Goal: Information Seeking & Learning: Learn about a topic

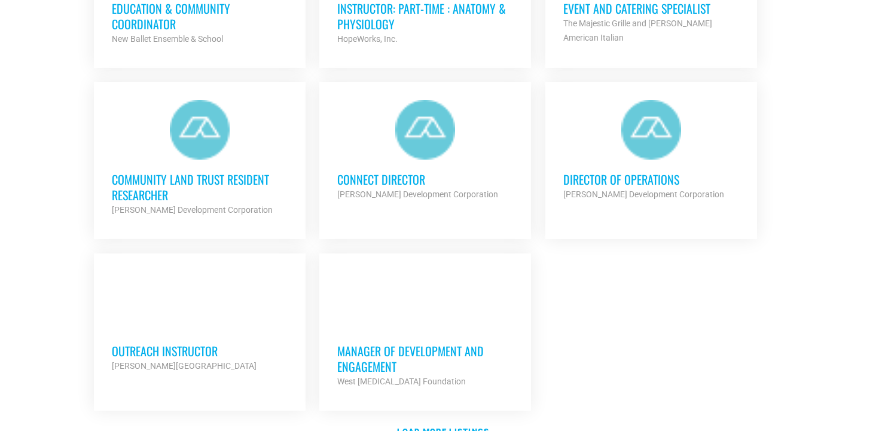
scroll to position [1382, 0]
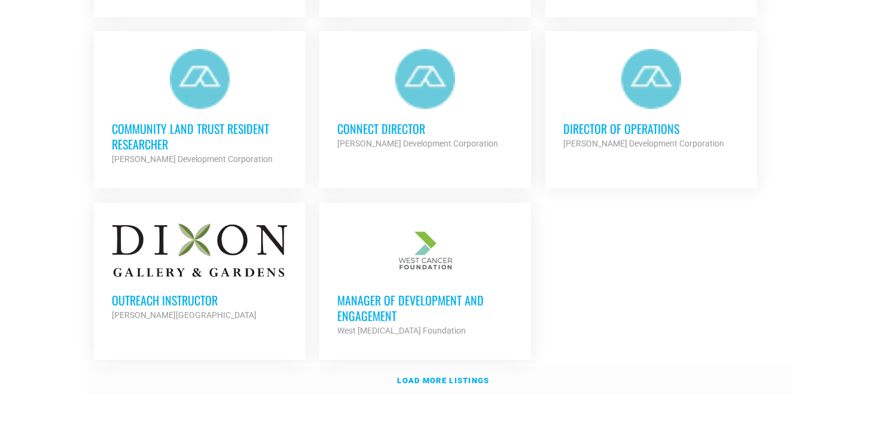
click at [414, 387] on link "Load more listings" at bounding box center [439, 381] width 705 height 28
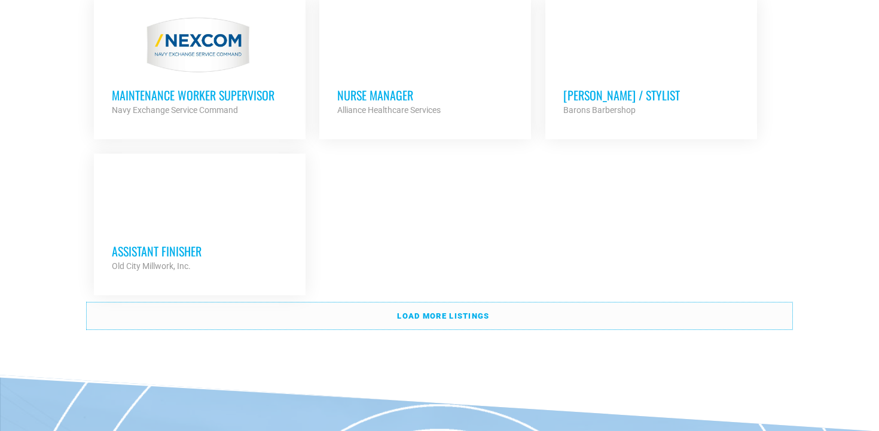
scroll to position [2623, 0]
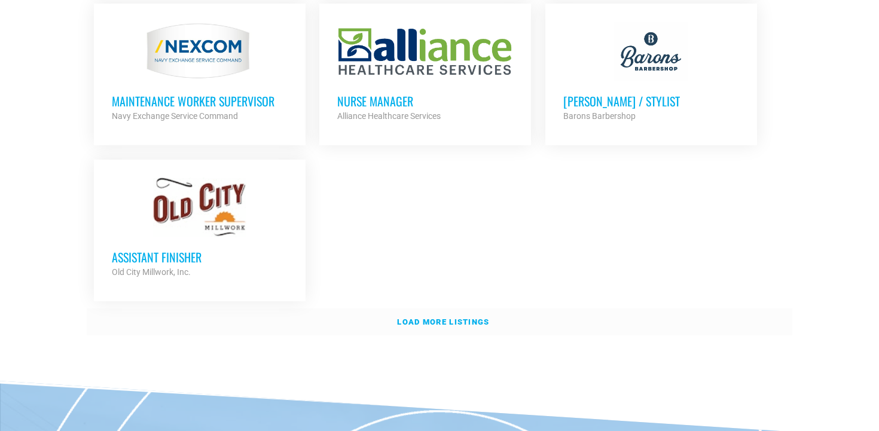
click at [451, 317] on strong "Load more listings" at bounding box center [443, 321] width 92 height 9
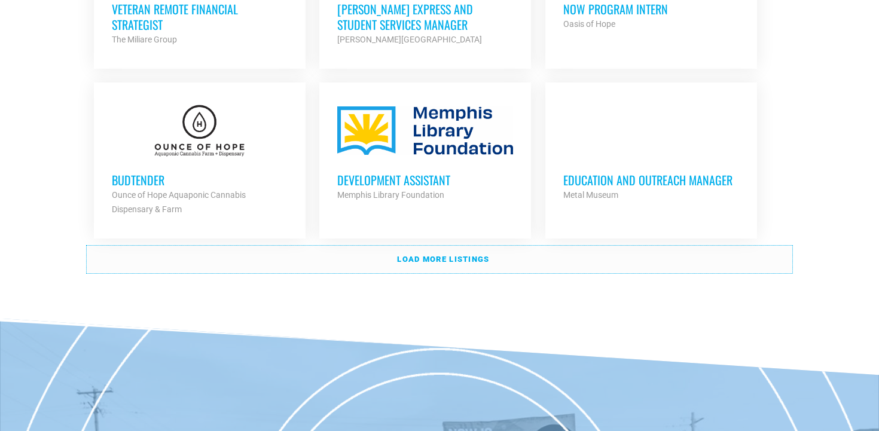
scroll to position [3713, 0]
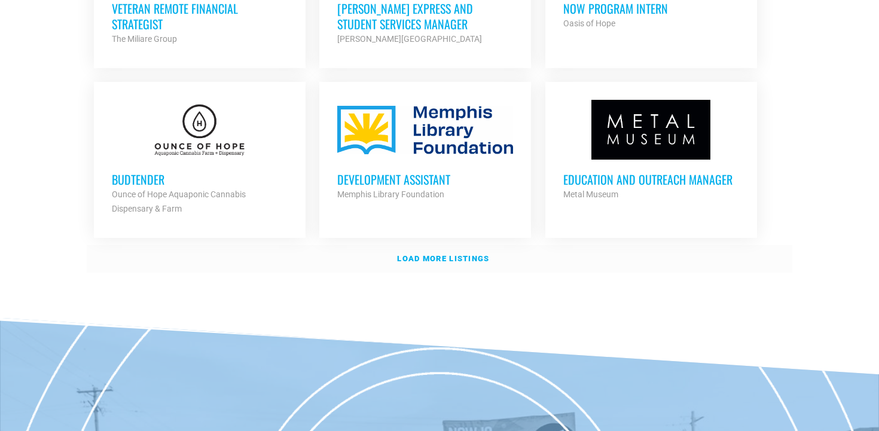
click at [442, 254] on strong "Load more listings" at bounding box center [443, 258] width 92 height 9
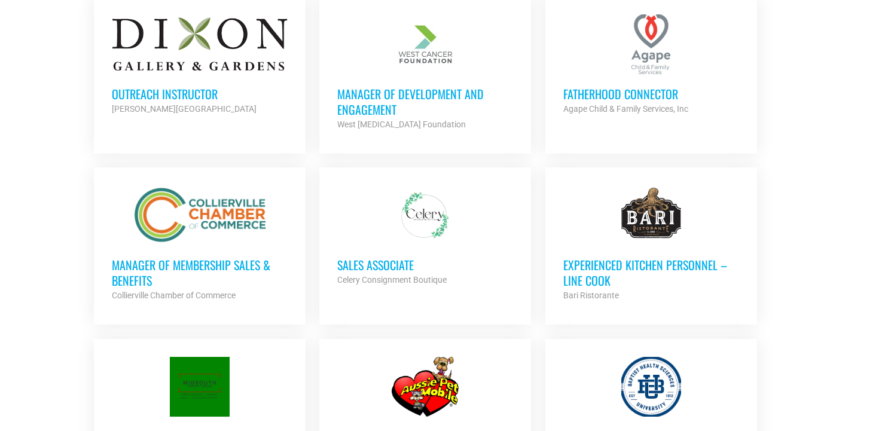
scroll to position [1586, 0]
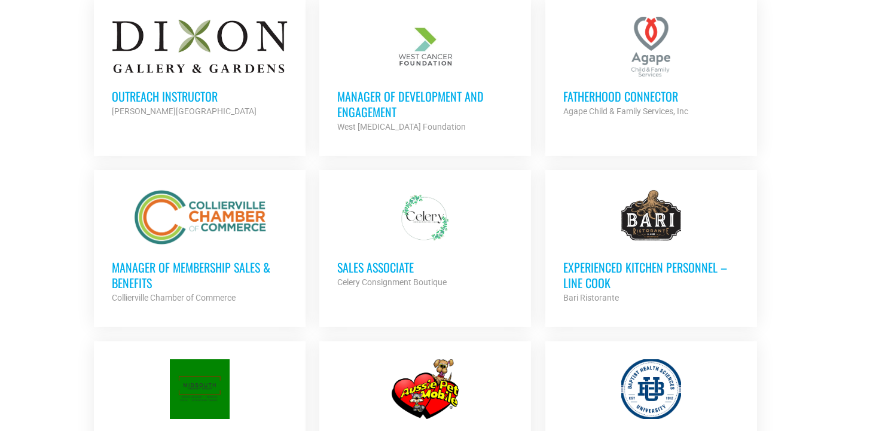
click at [442, 251] on div "Sales Associate Celery Consignment Boutique Partner Org" at bounding box center [425, 269] width 176 height 42
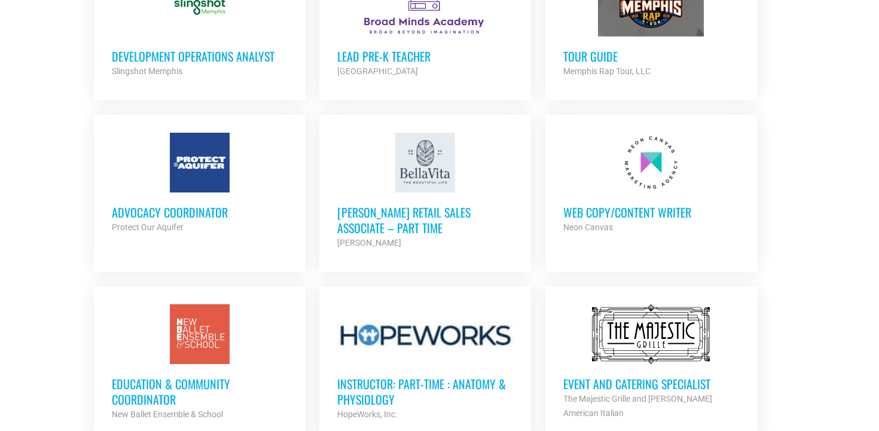
scroll to position [951, 0]
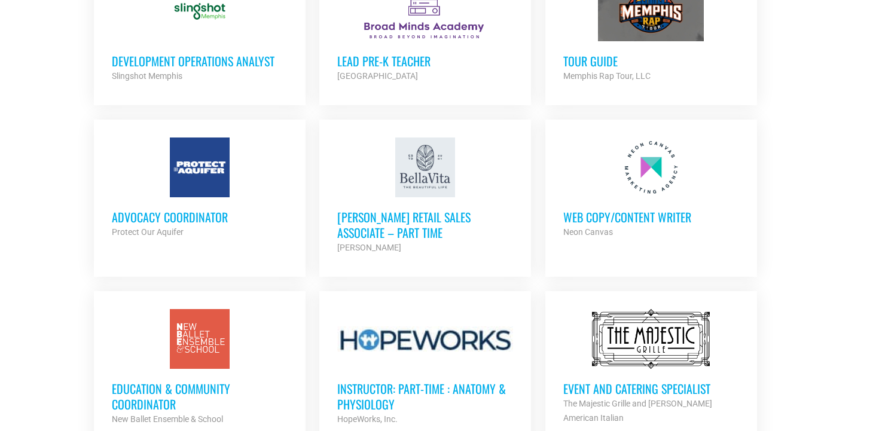
click at [340, 181] on div at bounding box center [425, 168] width 176 height 60
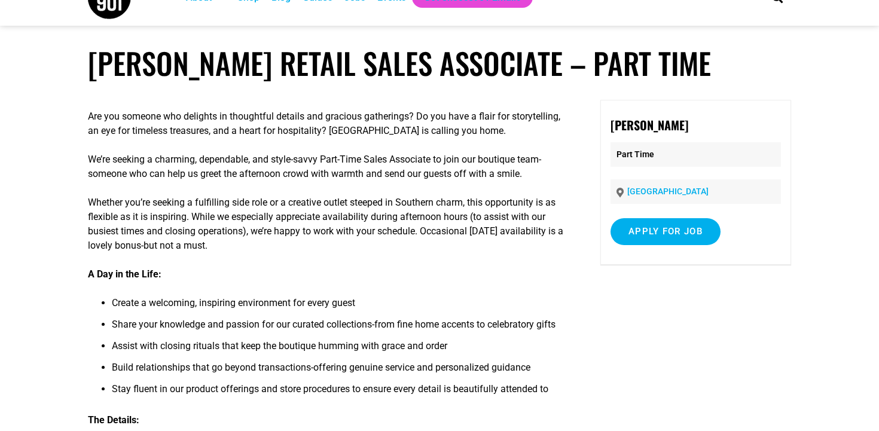
scroll to position [30, 0]
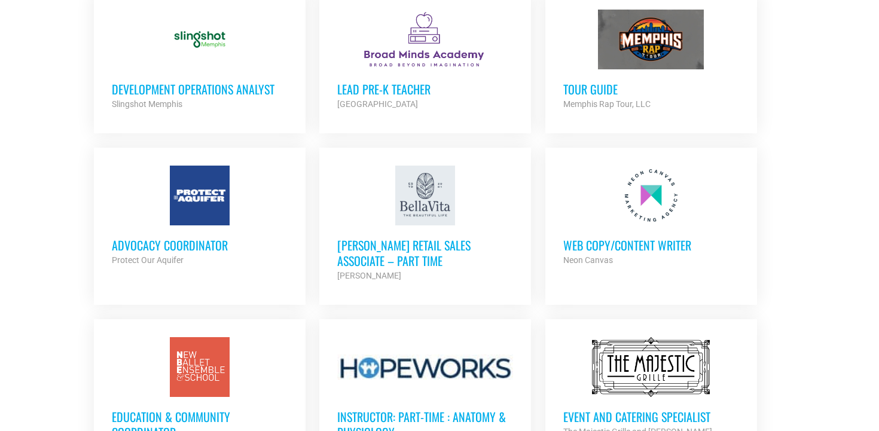
scroll to position [916, 0]
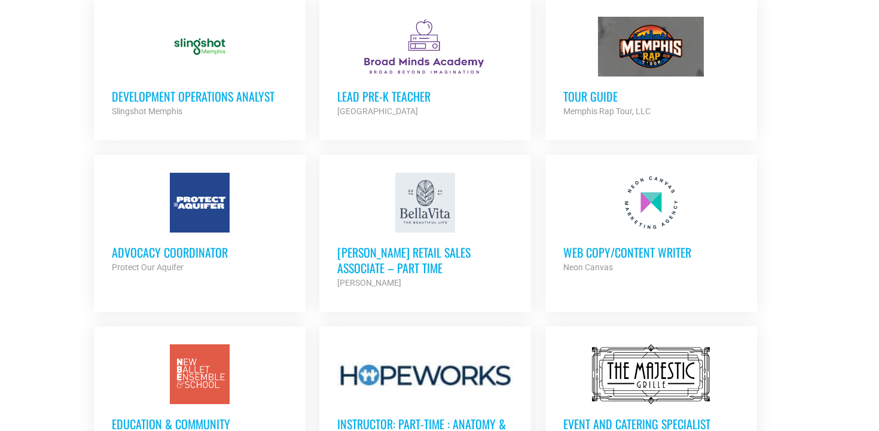
click at [193, 170] on link "Advocacy Coordinator Protect Our Aquifer Partner Org Full Time" at bounding box center [200, 224] width 212 height 138
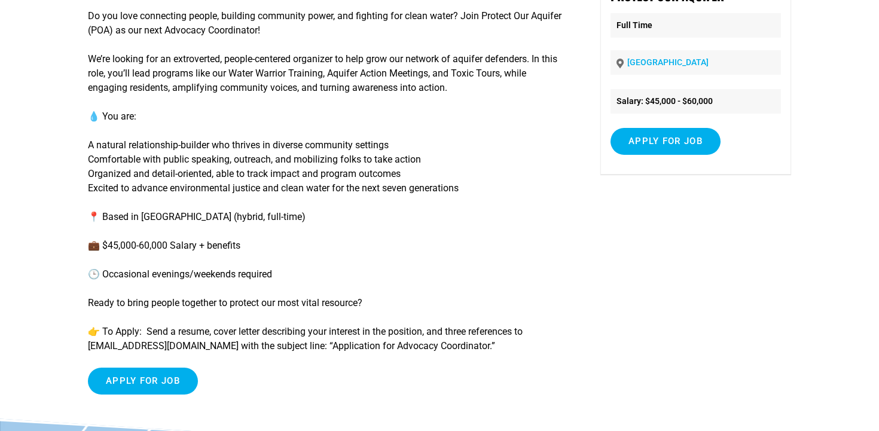
scroll to position [163, 0]
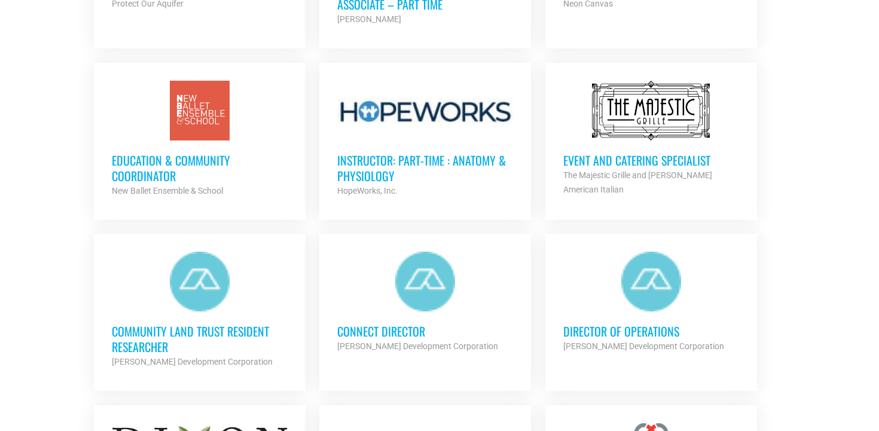
scroll to position [1193, 0]
